Goal: Task Accomplishment & Management: Manage account settings

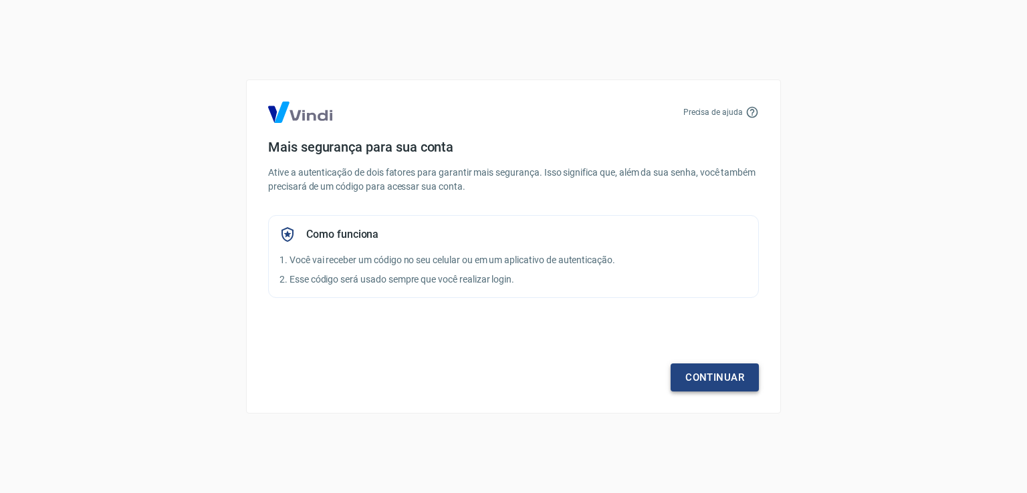
click at [711, 378] on link "Continuar" at bounding box center [715, 378] width 88 height 28
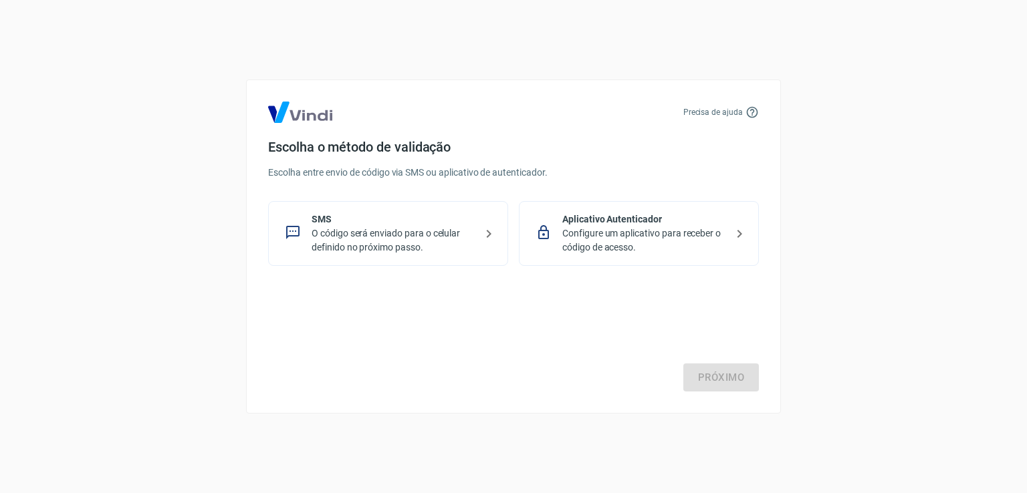
click at [465, 232] on p "O código será enviado para o celular definido no próximo passo." at bounding box center [394, 241] width 164 height 28
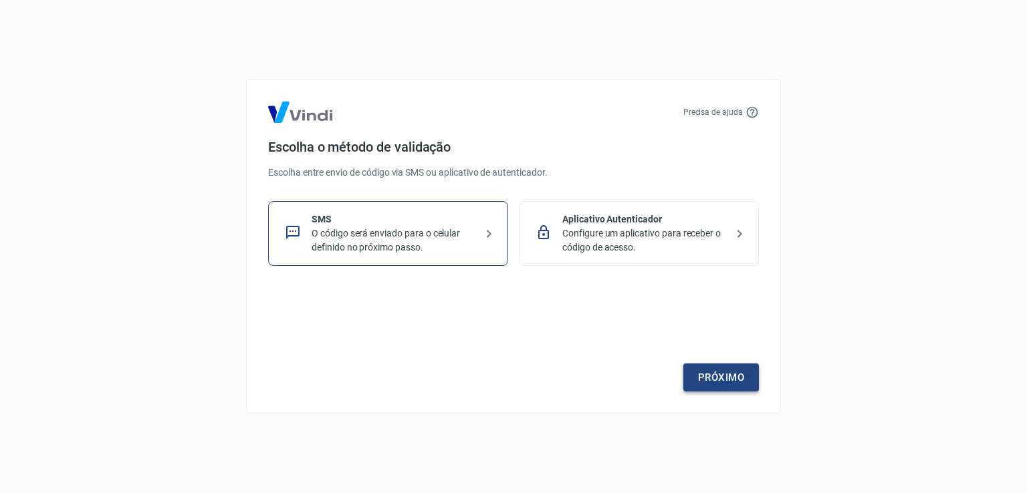
click at [695, 377] on link "Próximo" at bounding box center [721, 378] width 76 height 28
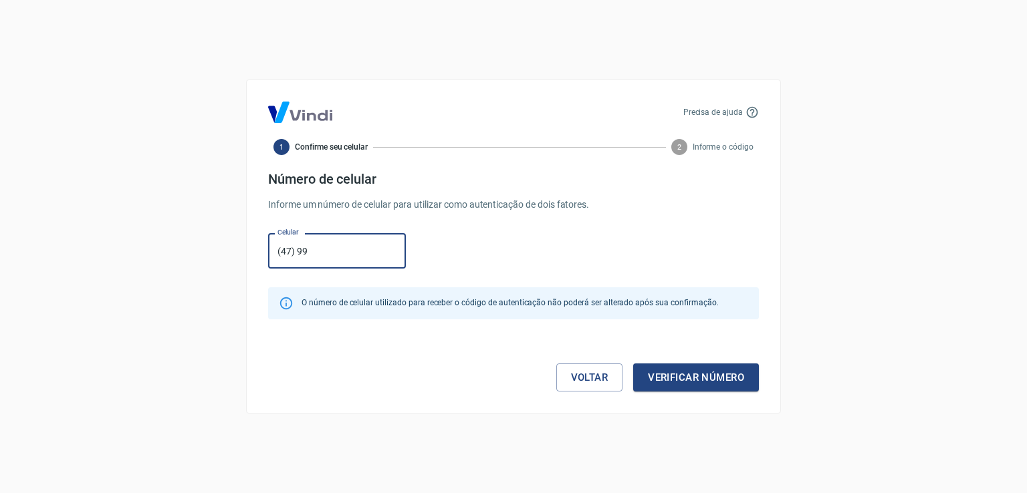
type input "[PHONE_NUMBER]"
click at [698, 367] on button "Verificar número" at bounding box center [696, 378] width 126 height 28
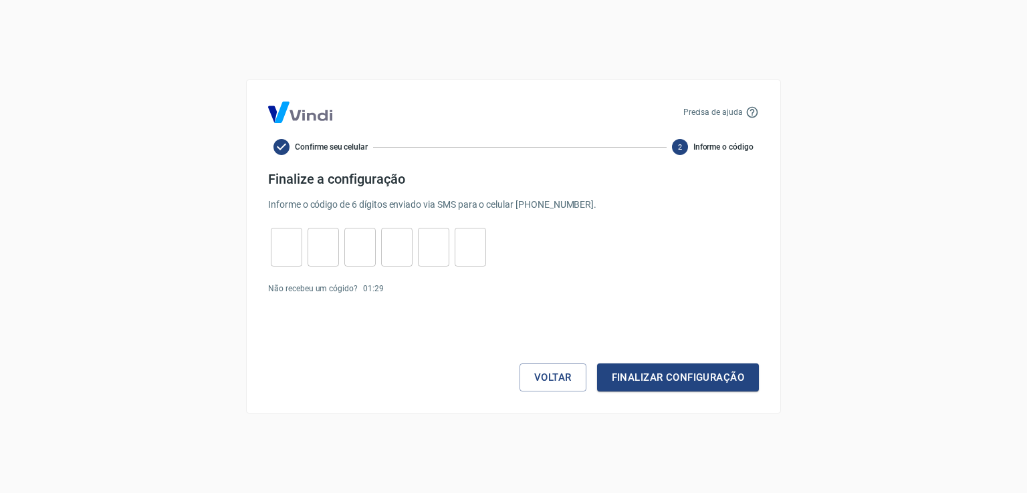
click at [290, 244] on input "tel" at bounding box center [286, 247] width 31 height 29
type input "1"
type input "0"
type input "9"
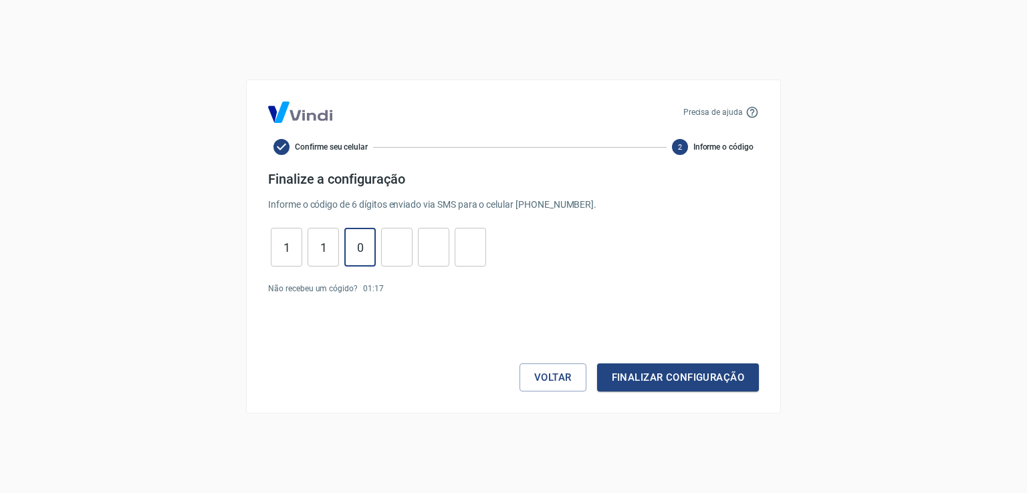
type input "1"
type input "0"
type input "9"
type input "7"
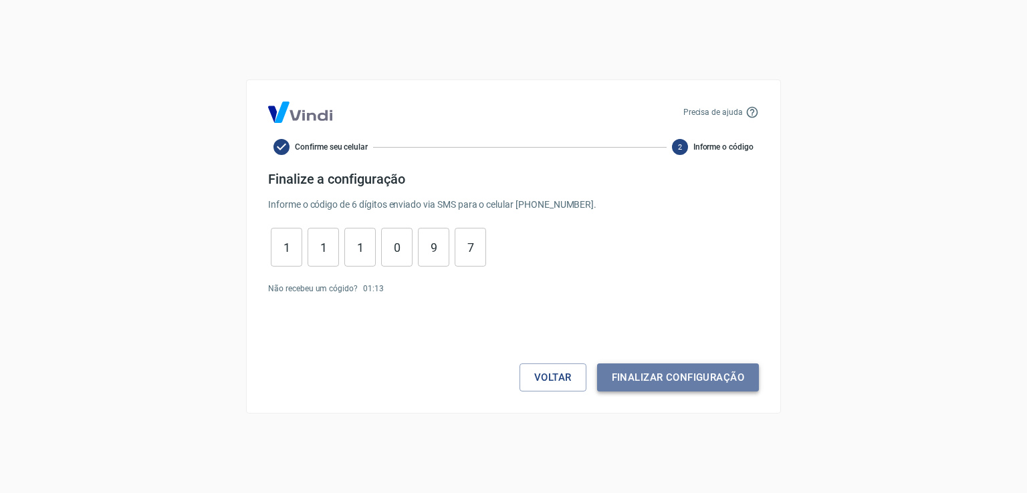
click at [615, 372] on button "Finalizar configuração" at bounding box center [678, 378] width 162 height 28
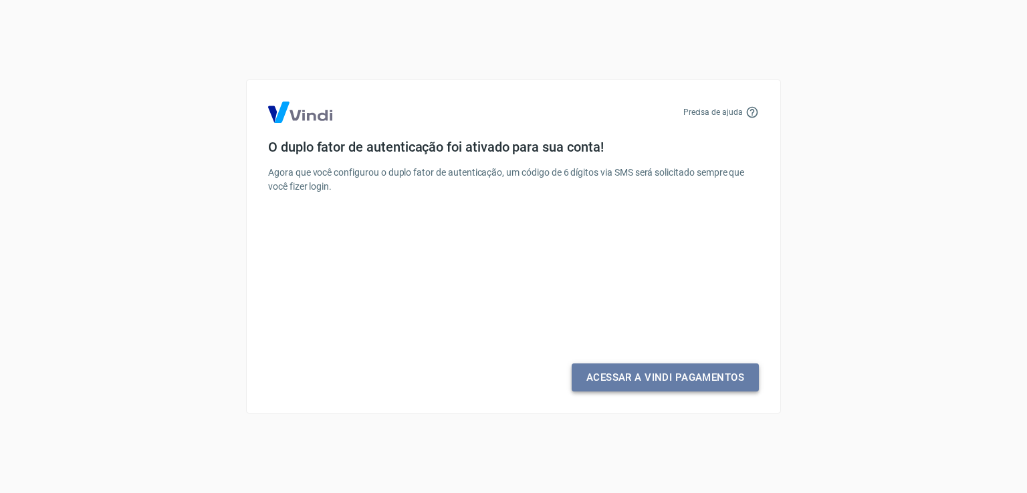
click at [624, 380] on link "Acessar a Vindi Pagamentos" at bounding box center [665, 378] width 187 height 28
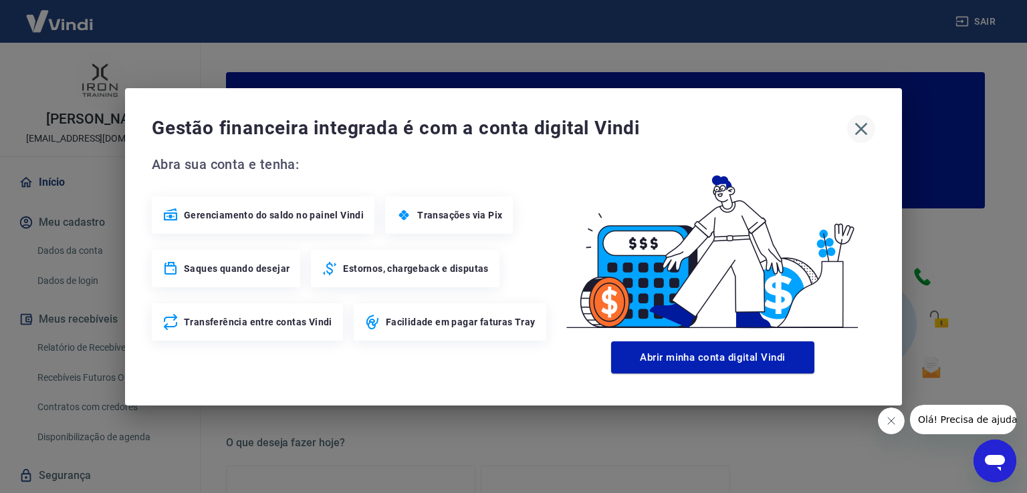
click at [856, 129] on icon "button" at bounding box center [861, 128] width 21 height 21
